Goal: Task Accomplishment & Management: Complete application form

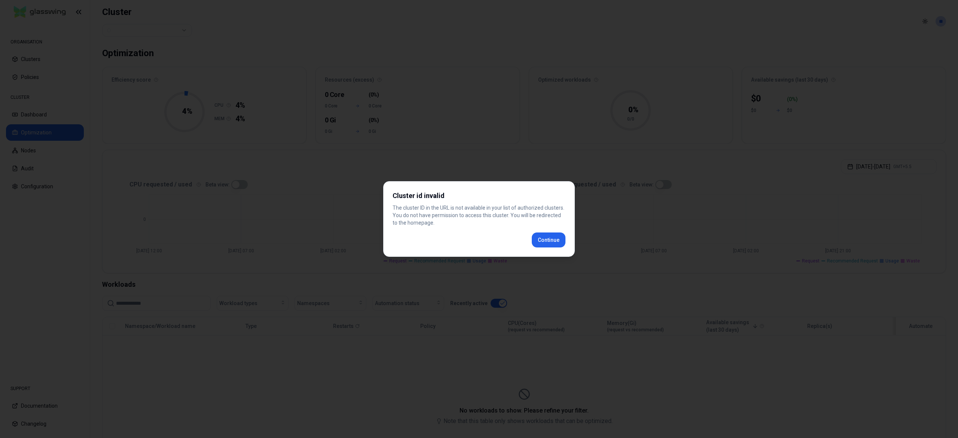
click at [541, 252] on div "Cluster id invalid The cluster ID in the URL is not available in your list of a…" at bounding box center [479, 219] width 192 height 76
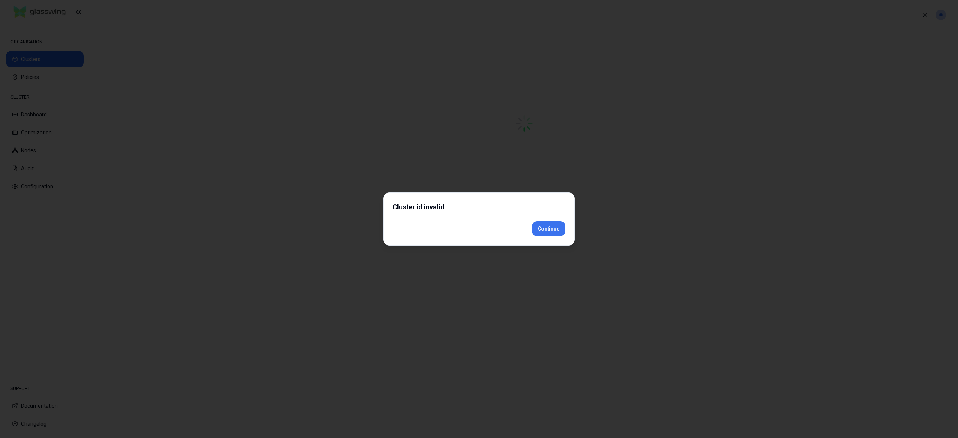
click at [543, 242] on div "Cluster id invalid Continue" at bounding box center [479, 218] width 192 height 53
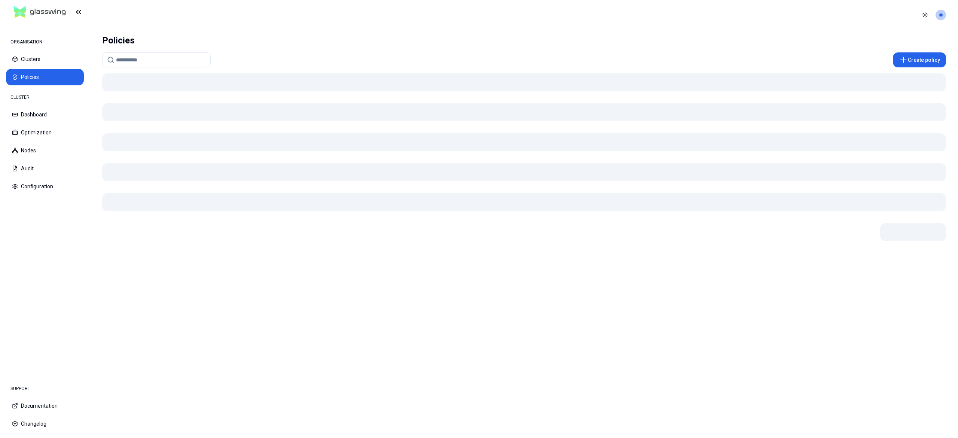
drag, startPoint x: 37, startPoint y: 80, endPoint x: 46, endPoint y: 91, distance: 13.5
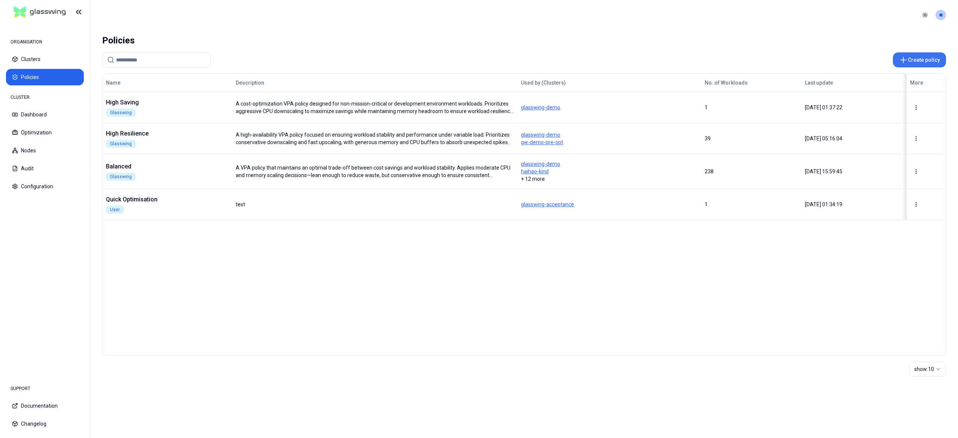
drag, startPoint x: 914, startPoint y: 58, endPoint x: 859, endPoint y: 86, distance: 61.7
click at [914, 59] on button "Create policy" at bounding box center [919, 59] width 53 height 15
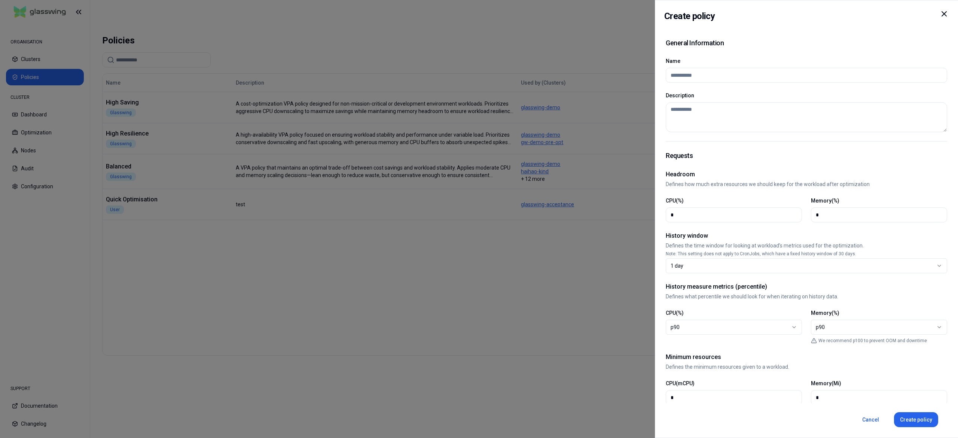
select select
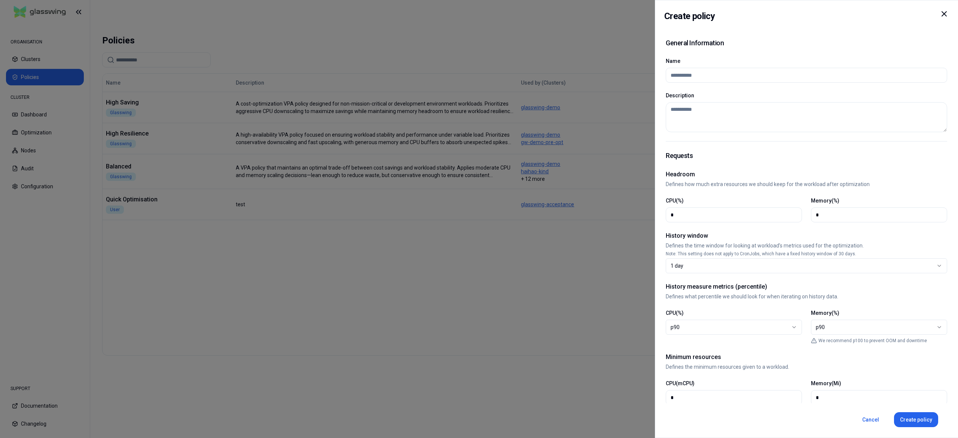
select select
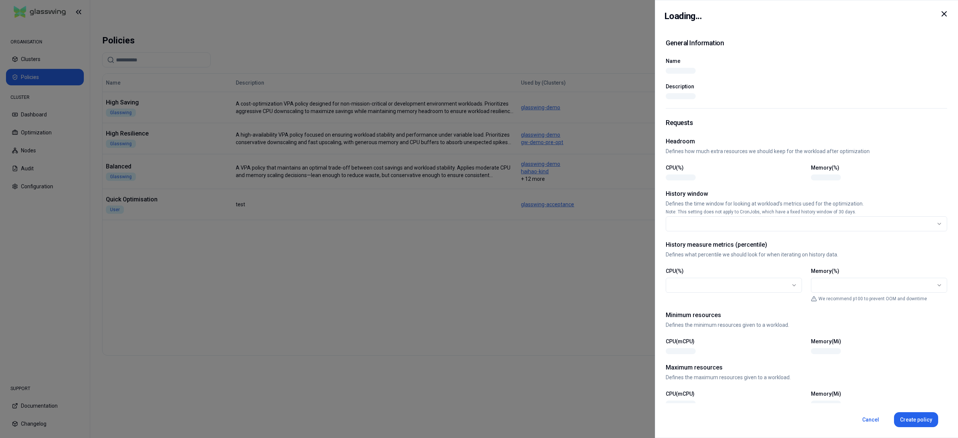
click at [418, 318] on div at bounding box center [479, 219] width 958 height 438
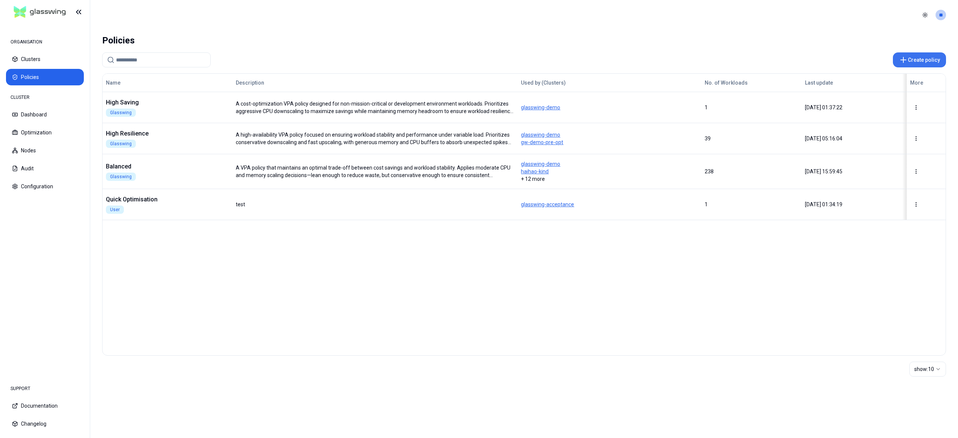
click at [920, 64] on button "Create policy" at bounding box center [919, 59] width 53 height 15
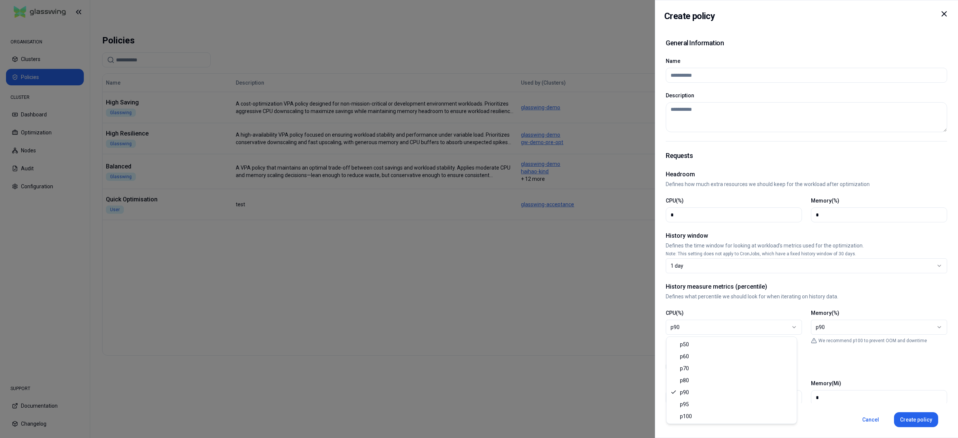
click at [718, 324] on div "p90" at bounding box center [730, 326] width 120 height 7
click at [841, 324] on div "p90" at bounding box center [876, 326] width 120 height 7
click at [523, 254] on div at bounding box center [479, 219] width 958 height 438
click at [944, 9] on div "Create policy General Information Name Description Requests Headroom Defines ho…" at bounding box center [806, 219] width 303 height 438
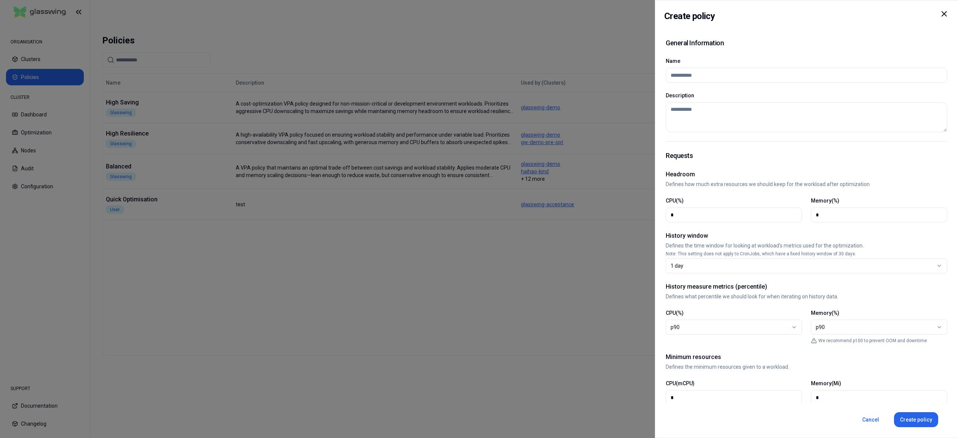
click at [945, 11] on icon at bounding box center [943, 13] width 9 height 9
select select
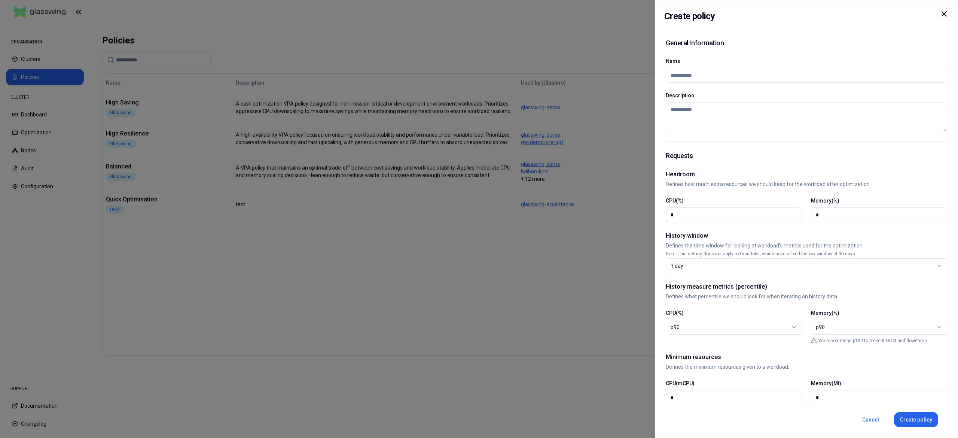
select select
